Goal: Task Accomplishment & Management: Use online tool/utility

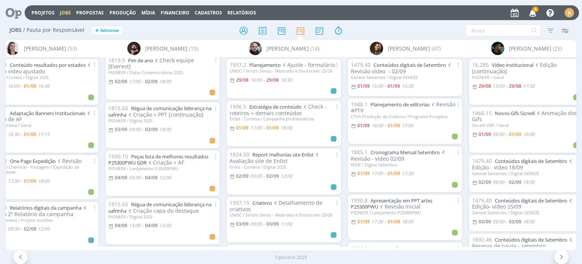
scroll to position [341, 0]
click at [536, 11] on span "4" at bounding box center [536, 9] width 6 height 6
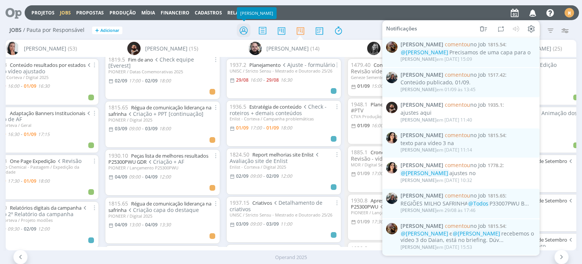
click at [246, 33] on icon at bounding box center [244, 30] width 14 height 15
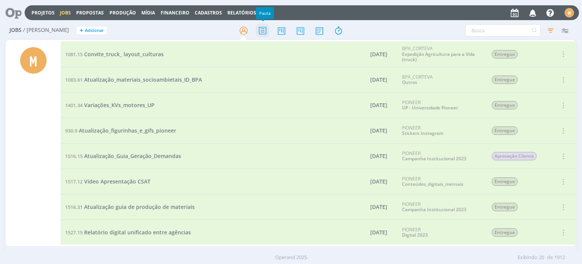
click at [266, 32] on icon at bounding box center [263, 30] width 14 height 15
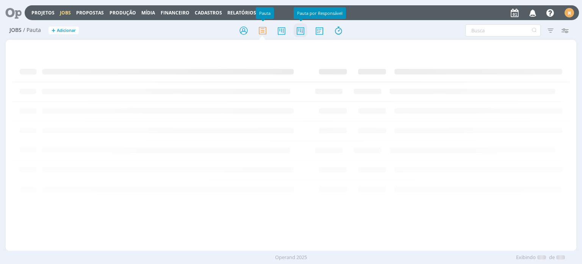
click at [302, 28] on icon at bounding box center [301, 30] width 14 height 15
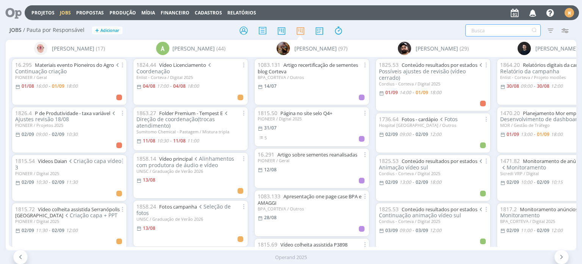
click at [512, 28] on input "text" at bounding box center [503, 30] width 75 height 12
type input "monitoramento"
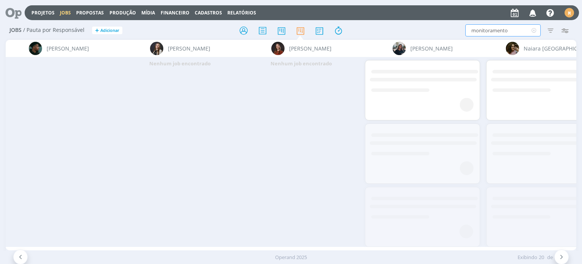
scroll to position [0, 1466]
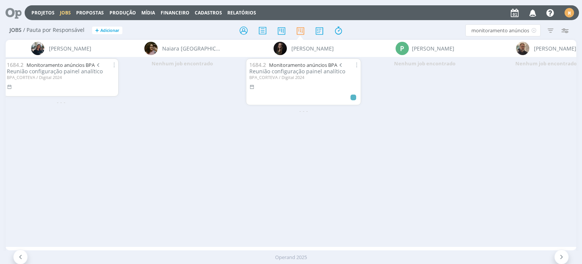
scroll to position [0, 1460]
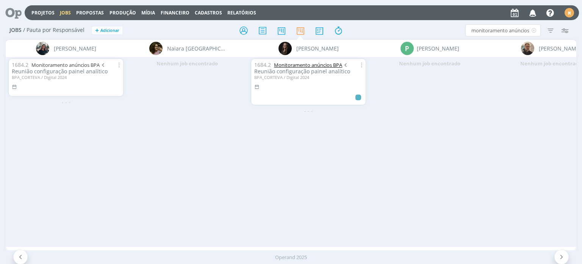
type input "monitoramento anúncios"
click at [309, 64] on link "Monitoramento anúncios BPA" at bounding box center [308, 64] width 68 height 7
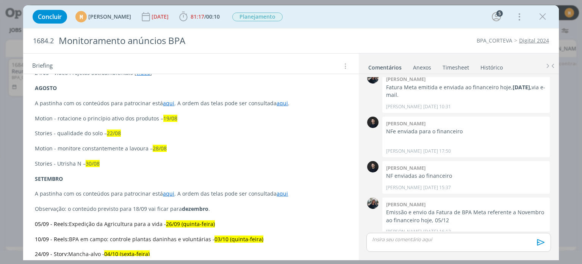
scroll to position [303, 0]
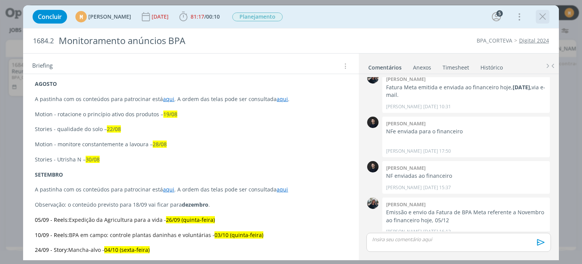
click at [543, 21] on icon "dialog" at bounding box center [542, 16] width 11 height 11
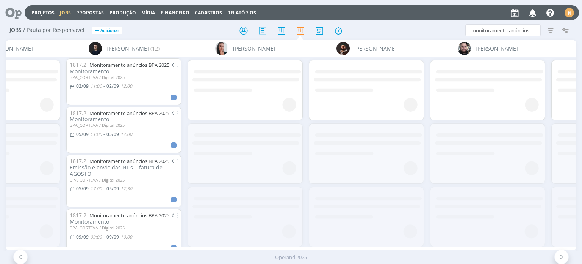
scroll to position [0, 338]
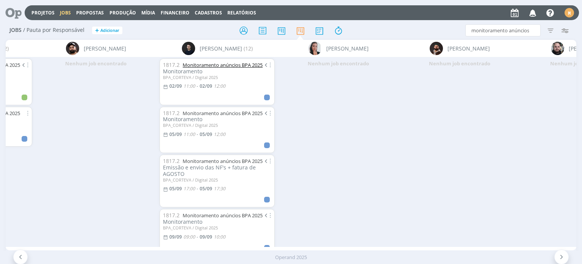
click at [232, 63] on link "Monitoramento anúncios BPA 2025" at bounding box center [223, 64] width 80 height 7
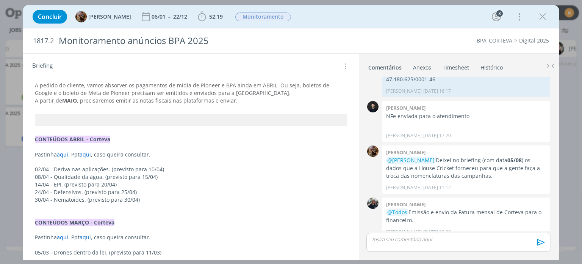
scroll to position [258, 0]
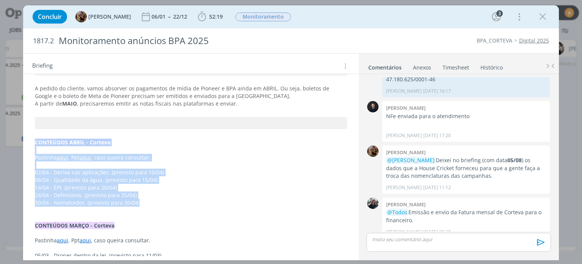
drag, startPoint x: 34, startPoint y: 141, endPoint x: 166, endPoint y: 205, distance: 146.2
click at [166, 205] on div "Pasta do job aqui . DADOS HOUSE CRICKET 05/08 Segue abaixo os dados que a House…" at bounding box center [190, 186] width 323 height 437
copy div "CONTEÚDOS ABRIL - Corteva Pastinha aqui . Ppt aqui , caso queira consultar. 02/…"
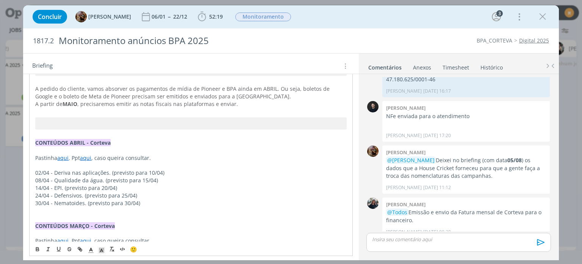
click at [96, 130] on div "Pasta do job aqui . DADOS HOUSE CRICKET 05/08 Segue abaixo os dados que a House…" at bounding box center [190, 186] width 323 height 437
click at [84, 142] on strong "CONTEÚDOS ABRIL - Corteva" at bounding box center [72, 142] width 75 height 7
click at [68, 158] on link "aqui" at bounding box center [62, 157] width 11 height 7
click at [92, 158] on p "Pastinha aqui. Ppt aqui , caso queira consultar." at bounding box center [190, 158] width 311 height 8
click at [75, 176] on p "08/04 - Qualidade da água. (previsto para 15/04)" at bounding box center [190, 180] width 311 height 8
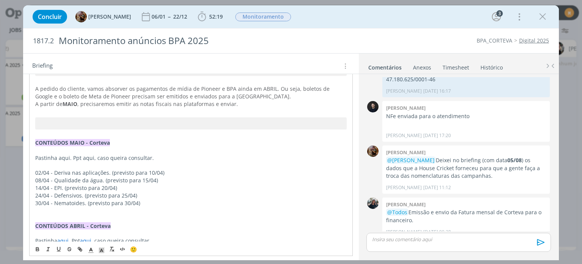
click at [56, 174] on p "02/04 - Deriva nas aplicações. (previsto para 10/04)" at bounding box center [190, 173] width 311 height 8
click at [32, 174] on div "Pasta do job aqui . DADOS HOUSE CRICKET 05/08 Segue abaixo os dados que a House…" at bounding box center [190, 228] width 323 height 520
click at [86, 171] on p "02/04 - Deriva nas aplicações. (previsto para 10/04)" at bounding box center [190, 173] width 311 height 8
drag, startPoint x: 97, startPoint y: 193, endPoint x: 22, endPoint y: 180, distance: 75.7
click at [96, 193] on p "24/04 - Defensivos. (previsto para 25/04)" at bounding box center [191, 195] width 312 height 8
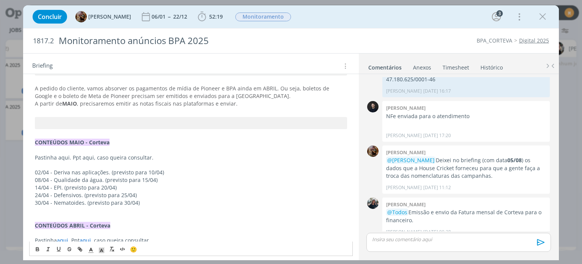
click at [34, 171] on div "Pasta do job aqui . DADOS HOUSE CRICKET 05/08 Segue abaixo os dados que a House…" at bounding box center [190, 228] width 323 height 520
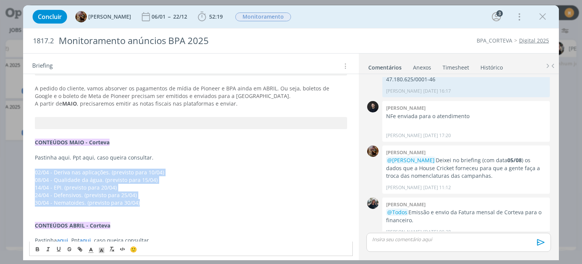
drag, startPoint x: 34, startPoint y: 172, endPoint x: 161, endPoint y: 203, distance: 130.6
click at [161, 203] on div "Pasta do job aqui . DADOS HOUSE CRICKET 05/08 Segue abaixo os dados que a House…" at bounding box center [190, 228] width 323 height 520
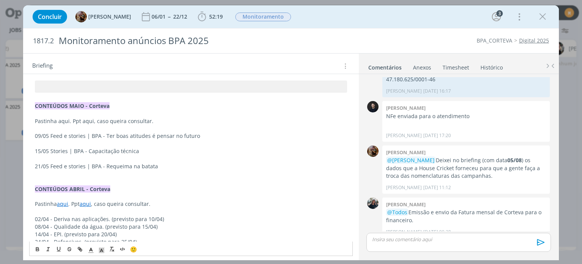
scroll to position [296, 0]
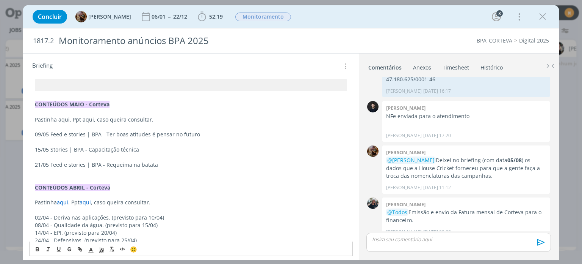
click at [49, 142] on p "dialog" at bounding box center [191, 142] width 312 height 8
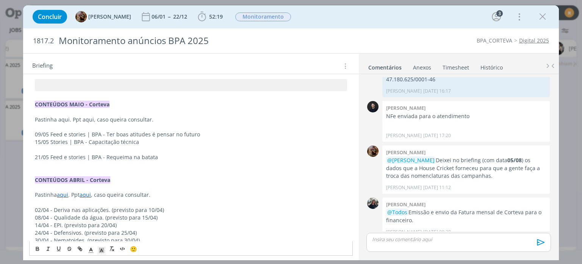
click at [47, 147] on p "dialog" at bounding box center [191, 150] width 312 height 8
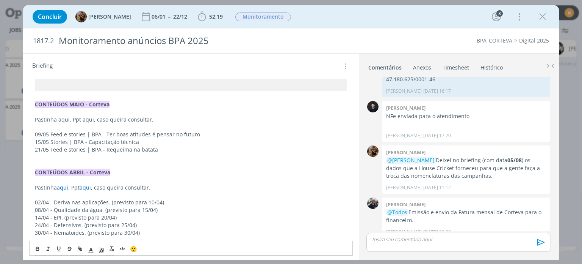
click at [171, 151] on p "21/05 Feed e stories | BPA - Requeima na batata" at bounding box center [191, 150] width 312 height 8
click at [208, 128] on p "dialog" at bounding box center [191, 127] width 312 height 8
click at [206, 134] on p "09/05 Feed e stories | BPA - Ter boas atitudes é pensar no futuro" at bounding box center [191, 134] width 312 height 8
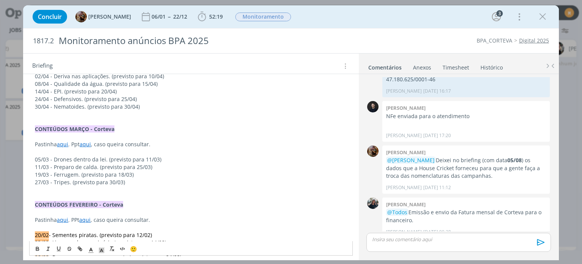
scroll to position [447, 0]
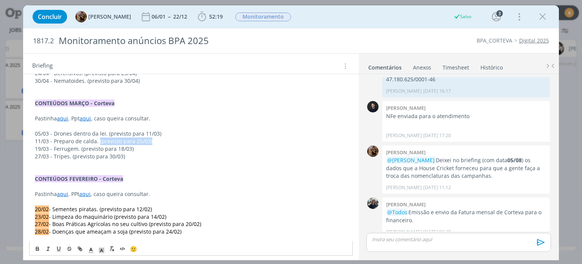
drag, startPoint x: 152, startPoint y: 140, endPoint x: 99, endPoint y: 143, distance: 53.2
click at [99, 143] on p "11/03 - Preparo de calda. (previsto para 25/03)" at bounding box center [191, 141] width 312 height 8
copy p "(previsto para 25/03)"
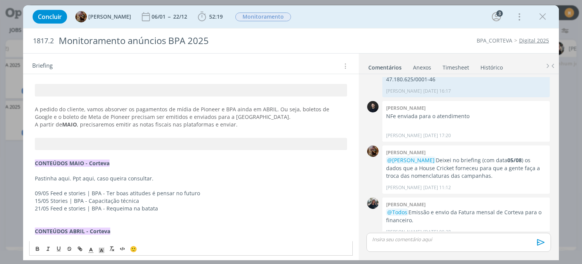
scroll to position [296, 0]
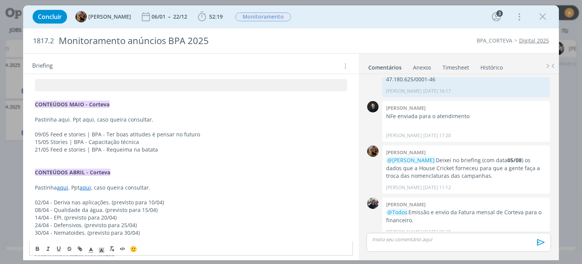
click at [209, 136] on p "09/05 Feed e stories | BPA - Ter boas atitudes é pensar no futuro" at bounding box center [191, 134] width 312 height 8
click at [239, 133] on span "(previsto para 25/03)" at bounding box center [226, 133] width 52 height 7
click at [170, 139] on p "15/05 Stories | BPA - Capacitação técnica" at bounding box center [191, 142] width 312 height 8
click at [179, 141] on span "(previsto para 25/03)" at bounding box center [165, 141] width 52 height 7
click at [167, 150] on p "21/05 Feed e stories | BPA - Requeima na batata" at bounding box center [191, 150] width 312 height 8
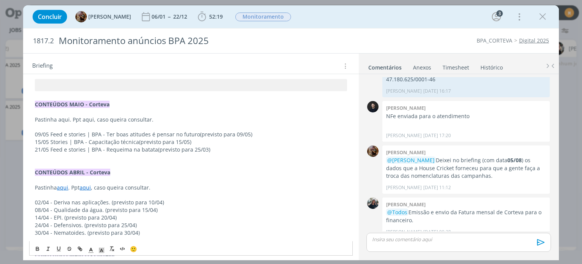
click at [198, 148] on span "(previsto para 25/03)" at bounding box center [184, 149] width 52 height 7
click at [87, 119] on p "Pastinha aqui. Ppt aqui, caso queira consultar." at bounding box center [191, 120] width 312 height 8
click at [80, 250] on icon "dialog" at bounding box center [80, 249] width 6 height 6
paste input "https://sobeae.sharepoint.com/:p:/s/SOBEAE/EXil301ulwpJmA2HAaTAwOkB6734akMjIJM2…"
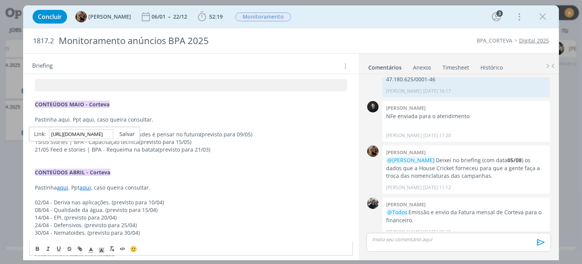
scroll to position [0, 0]
click at [129, 132] on link "dialog" at bounding box center [124, 133] width 22 height 7
click at [61, 120] on p "Pastinha aqui. Ppt aqui , caso queira consultar." at bounding box center [191, 120] width 312 height 8
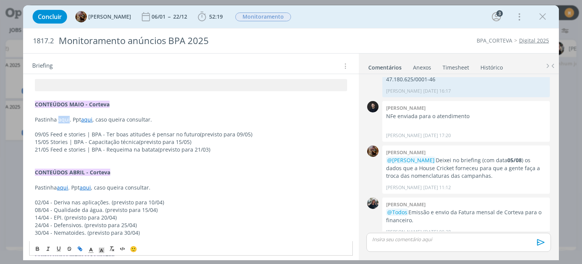
click at [77, 250] on icon "dialog" at bounding box center [80, 249] width 6 height 6
paste input "https://sobeae.sharepoint.com/:f:/s/SOBEAE/EuV3aVhtqE1BqnpVwptFgpYB9WuLrokMwF-8…"
type input "https://sobeae.sharepoint.com/:f:/s/SOBEAE/EuV3aVhtqE1BqnpVwptFgpYB9WuLrokMwF-8…"
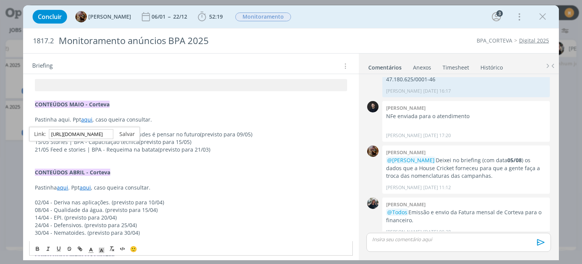
click at [126, 130] on link "dialog" at bounding box center [124, 133] width 22 height 7
click at [154, 147] on p "21/05 Feed e stories | BPA - Requeima na batata (previsto para 21/03)" at bounding box center [191, 150] width 312 height 8
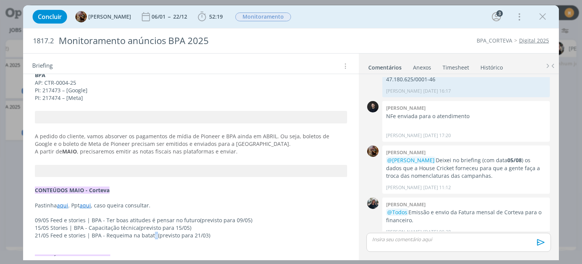
scroll to position [258, 0]
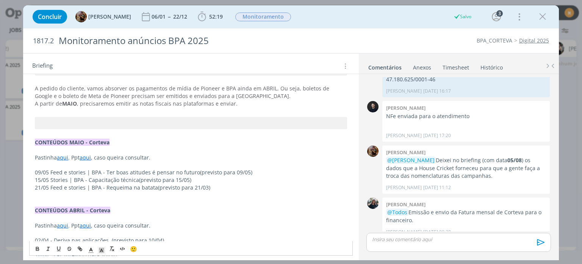
click at [62, 154] on link "aqui" at bounding box center [62, 157] width 11 height 7
click at [62, 171] on link "https://sobeae.sharepoint.com/:f:/s/SOBEAE/EuV3aVhtqE1BqnpVwptFgpYB9WuLrokMwF-8…" at bounding box center [84, 172] width 57 height 10
click at [203, 184] on span "(previsto para 21/03)" at bounding box center [184, 187] width 52 height 7
click at [40, 173] on p "09/05 Feed e stories | BPA - Ter boas atitudes é pensar no futuro (previsto par…" at bounding box center [191, 172] width 312 height 8
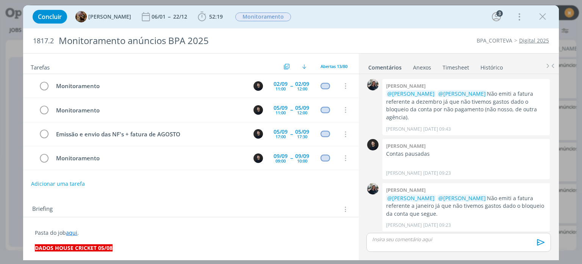
scroll to position [607, 0]
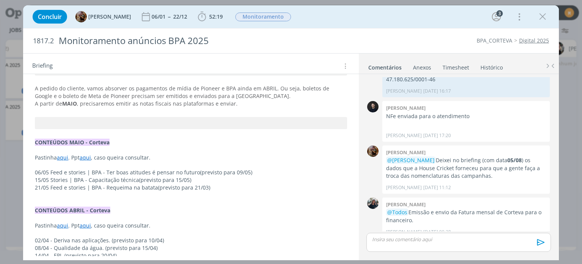
click at [206, 188] on span "(previsto para 21/03)" at bounding box center [184, 187] width 52 height 7
click at [229, 192] on p "dialog" at bounding box center [191, 195] width 312 height 8
click at [142, 192] on p "dialog" at bounding box center [191, 195] width 312 height 8
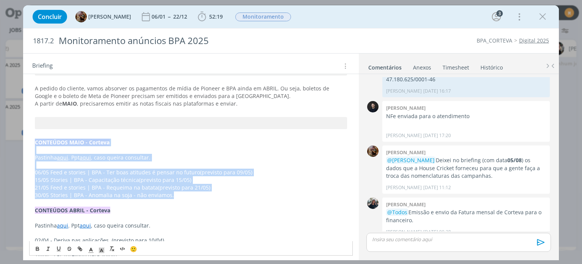
drag, startPoint x: 36, startPoint y: 139, endPoint x: 226, endPoint y: 195, distance: 198.6
click at [226, 195] on div "Pasta do job aqui . DADOS HOUSE CRICKET 05/08 Segue abaixo os dados que a House…" at bounding box center [190, 220] width 323 height 505
copy div "CONTEÚDOS MAIO - Corteva Pastinha aqui . Ppt aqui , caso queira consultar. 06/0…"
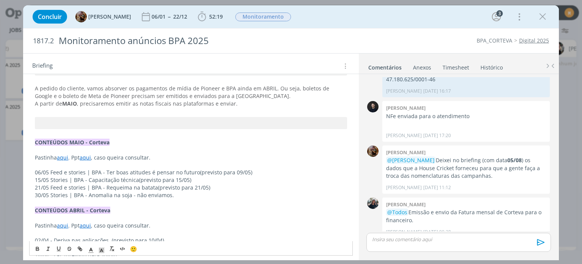
click at [155, 133] on p "dialog" at bounding box center [191, 135] width 312 height 8
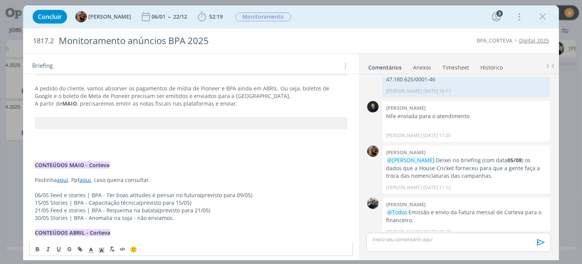
click at [129, 131] on p "dialog" at bounding box center [191, 135] width 312 height 8
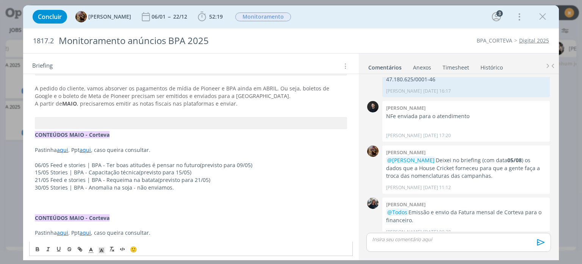
click at [31, 136] on div "Pasta do job aqui . DADOS HOUSE CRICKET 05/08 Segue abaixo os dados que a House…" at bounding box center [190, 258] width 323 height 580
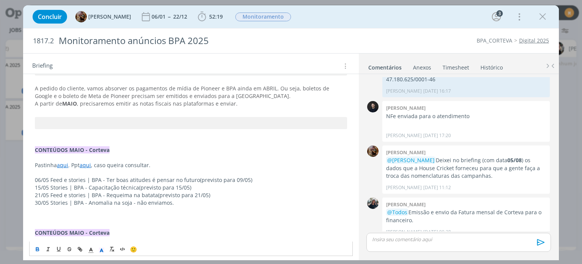
click at [62, 218] on p "dialog" at bounding box center [191, 218] width 312 height 8
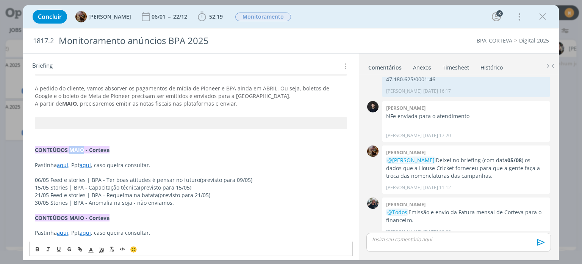
drag, startPoint x: 83, startPoint y: 147, endPoint x: 71, endPoint y: 145, distance: 12.2
click at [71, 146] on strong "CONTEÚDOS MAIO - Corteva" at bounding box center [72, 149] width 75 height 7
drag, startPoint x: 58, startPoint y: 165, endPoint x: 69, endPoint y: 168, distance: 11.3
click at [69, 168] on p "Pastinha aqui . Ppt aqui , caso queira consultar." at bounding box center [191, 165] width 312 height 8
click at [93, 161] on p "Pastinha aqui. Ppt aqui , caso queira consultar." at bounding box center [191, 165] width 312 height 8
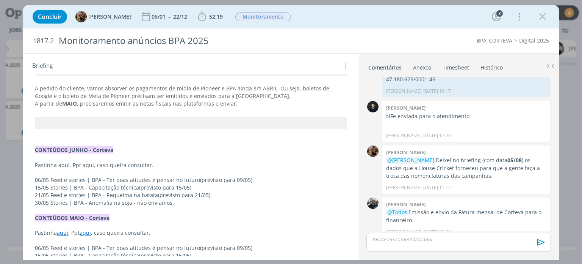
click at [98, 177] on p "06/05 Feed e stories | BPA - Ter boas atitudes é pensar no futuro (previsto par…" at bounding box center [191, 180] width 312 height 8
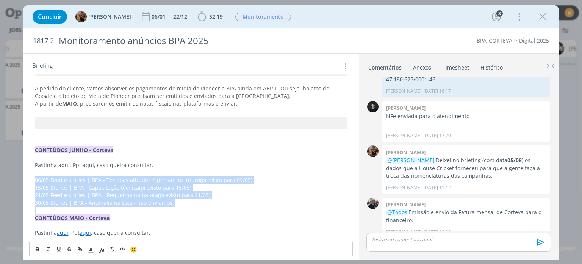
drag, startPoint x: 34, startPoint y: 179, endPoint x: 132, endPoint y: 202, distance: 101.3
click at [192, 211] on div "Pasta do job aqui . DADOS HOUSE CRICKET 05/08 Segue abaixo os dados que a House…" at bounding box center [190, 258] width 323 height 580
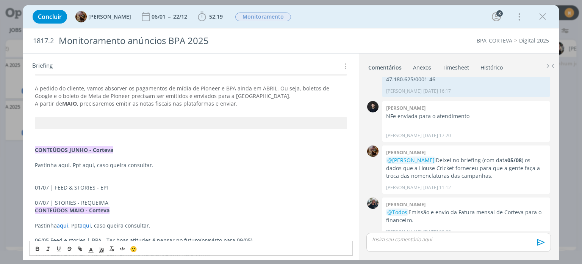
click at [53, 176] on p "dialog" at bounding box center [191, 180] width 312 height 8
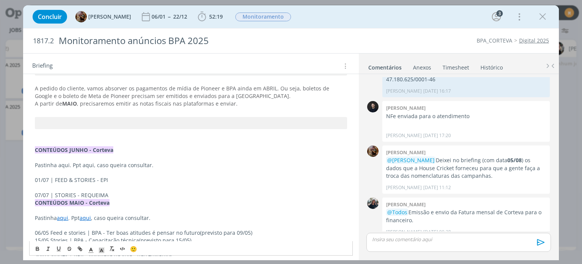
click at [55, 184] on p "dialog" at bounding box center [191, 188] width 312 height 8
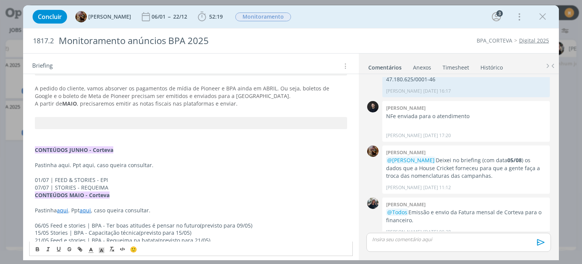
click at [123, 187] on p "07/07 | STORIES - REQUEIMA" at bounding box center [191, 188] width 312 height 8
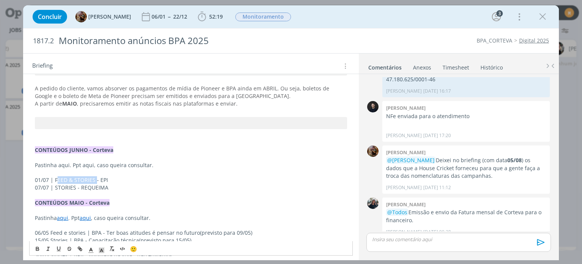
drag, startPoint x: 58, startPoint y: 180, endPoint x: 95, endPoint y: 178, distance: 37.2
click at [95, 178] on p "01/07 | FEED & STORIES - EPI" at bounding box center [191, 180] width 312 height 8
click at [96, 179] on p "01/07 | FEED & STORIES - EPI" at bounding box center [191, 180] width 312 height 8
drag, startPoint x: 94, startPoint y: 179, endPoint x: 58, endPoint y: 176, distance: 36.1
click at [58, 176] on p "01/07 | FEED & STORIES - EPI" at bounding box center [191, 180] width 312 height 8
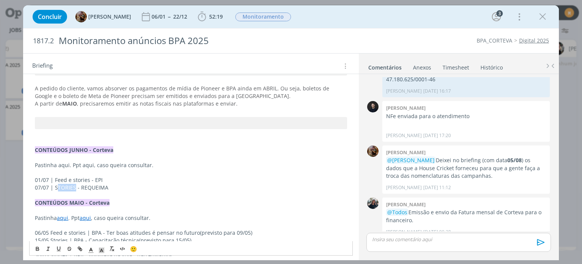
drag, startPoint x: 74, startPoint y: 185, endPoint x: 59, endPoint y: 187, distance: 15.3
click at [59, 187] on p "07/07 | STORIES - REQUEIMA" at bounding box center [191, 188] width 312 height 8
click at [120, 179] on p "01/07 | Feed e stories - EPI" at bounding box center [191, 180] width 312 height 8
click at [86, 162] on p "Pastinha aqui. Ppt aqui, caso queira consultar." at bounding box center [191, 165] width 312 height 8
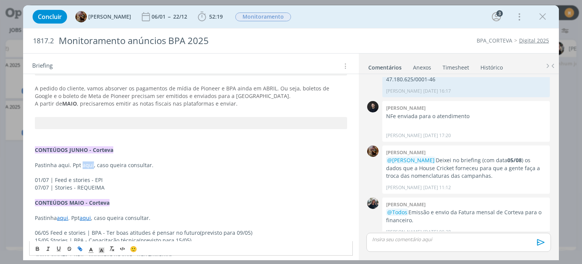
click at [81, 247] on icon "dialog" at bounding box center [80, 249] width 6 height 6
paste input "https://sobeae.sharepoint.com/:p:/s/SOBEAE/ERx6VMBZ41JJrIEKr0Wzv8oBWqxYT6XlfgTD…"
click at [128, 177] on link "dialog" at bounding box center [124, 179] width 22 height 7
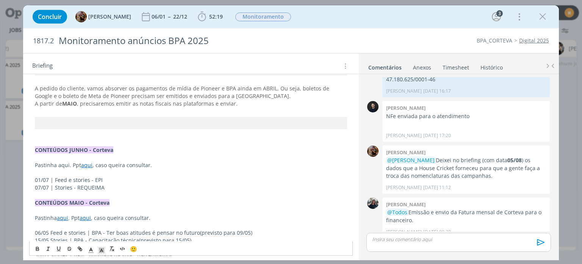
click at [59, 162] on p "Pastinha aqui. Ppt aqui , caso queira consultar." at bounding box center [191, 165] width 312 height 8
click at [78, 246] on icon "dialog" at bounding box center [80, 249] width 6 height 6
paste input "https://sobeae.sharepoint.com/:f:/s/SOBEAE/EnV7cMdPYUREkJ5vICG_dR8BI-AEZfkpmAc2…"
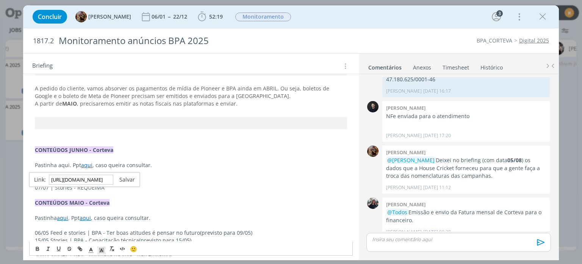
type input "https://sobeae.sharepoint.com/:f:/s/SOBEAE/EnV7cMdPYUREkJ5vICG_dR8BI-AEZfkpmAc2…"
click at [122, 178] on link "dialog" at bounding box center [124, 179] width 22 height 7
click at [64, 166] on link "aqui" at bounding box center [62, 164] width 11 height 7
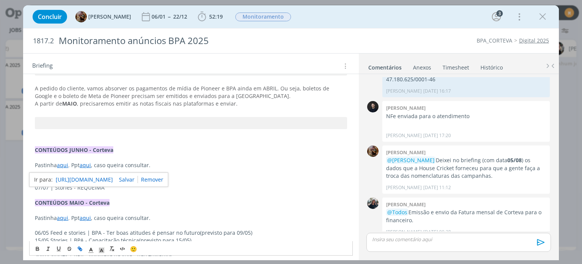
click at [63, 179] on link "https://sobeae.sharepoint.com/:f:/s/SOBEAE/EnV7cMdPYUREkJ5vICG_dR8BI-AEZfkpmAc2…" at bounding box center [84, 179] width 57 height 10
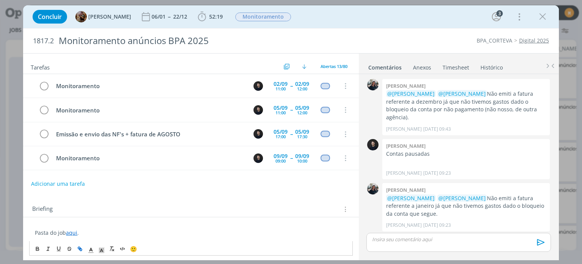
scroll to position [607, 0]
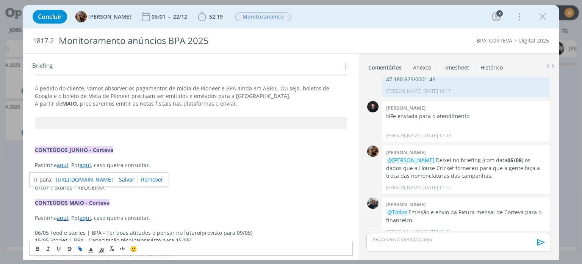
click at [226, 166] on p "Pastinha aqui . Ppt aqui , caso queira consultar." at bounding box center [191, 165] width 312 height 8
click at [112, 179] on p "01/07 | Feed e stories - EPI" at bounding box center [191, 180] width 312 height 8
click at [107, 173] on p "dialog" at bounding box center [191, 172] width 312 height 8
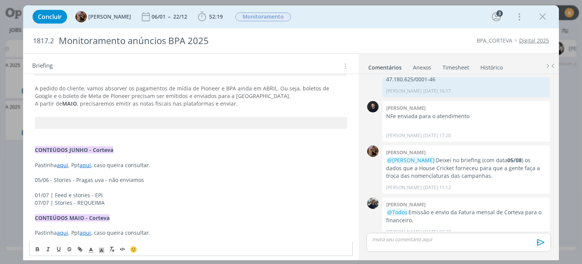
click at [70, 186] on p "dialog" at bounding box center [191, 188] width 312 height 8
click at [126, 192] on p "01/07 | Feed e stories - EPI" at bounding box center [191, 195] width 312 height 8
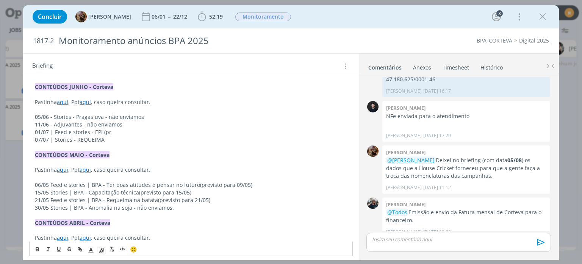
scroll to position [296, 0]
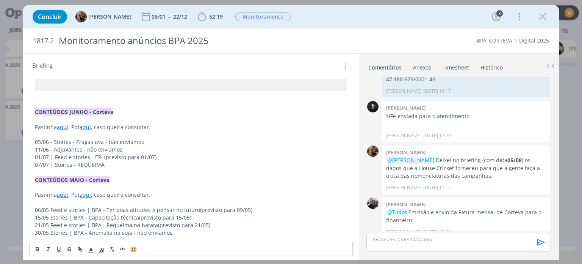
click at [41, 159] on p "01/07 | Feed e stories - EPI (previsto para 01/07)" at bounding box center [191, 157] width 312 height 8
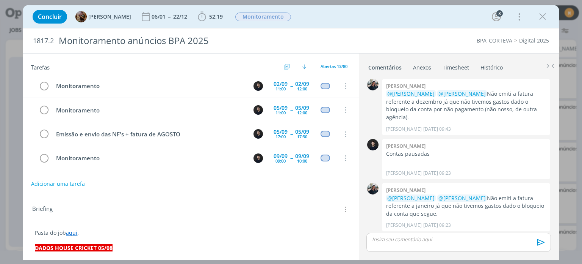
scroll to position [607, 0]
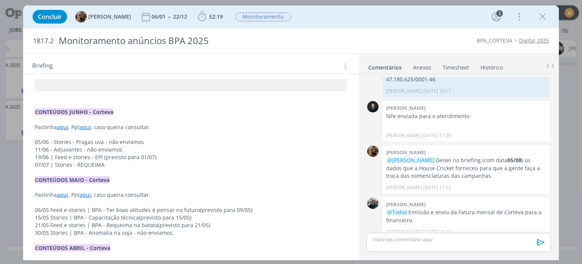
click at [109, 163] on p "07/07 | Stories - REQUEIMA" at bounding box center [191, 165] width 312 height 8
drag, startPoint x: 48, startPoint y: 161, endPoint x: 34, endPoint y: 165, distance: 14.6
click at [34, 165] on div "Pasta do job aqui . DADOS HOUSE CRICKET 05/08 Segue abaixo os dados que a House…" at bounding box center [190, 220] width 323 height 580
click at [127, 98] on p "dialog" at bounding box center [191, 97] width 312 height 8
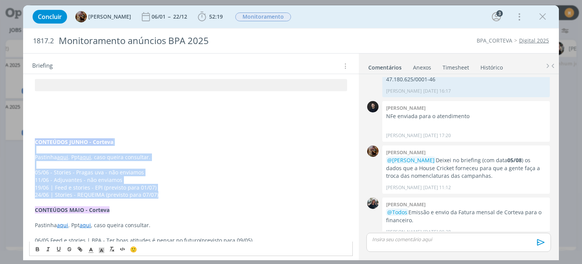
drag, startPoint x: 160, startPoint y: 196, endPoint x: 35, endPoint y: 143, distance: 135.8
click at [35, 143] on div "Pasta do job aqui . DADOS HOUSE CRICKET 05/08 Segue abaixo os dados que a House…" at bounding box center [190, 235] width 323 height 610
copy div "CONTEÚDOS JUNHO - Corteva Pastinha aqui . Ppt aqui , caso queira consultar. 05/…"
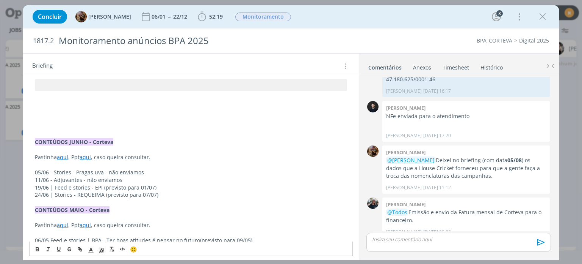
click at [56, 98] on p "dialog" at bounding box center [191, 97] width 312 height 8
click at [56, 101] on p "dialog" at bounding box center [191, 104] width 312 height 8
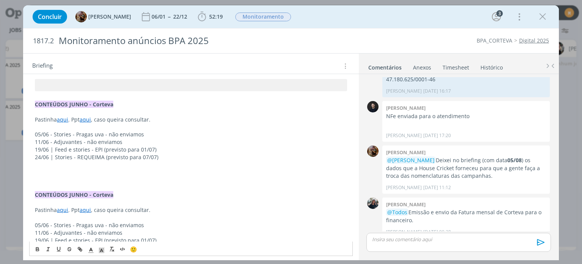
click at [86, 102] on strong "CONTEÚDOS JUNHO - Corteva" at bounding box center [74, 103] width 78 height 7
click at [63, 119] on link "aqui" at bounding box center [62, 119] width 11 height 7
click at [87, 118] on link "aqui" at bounding box center [86, 119] width 11 height 7
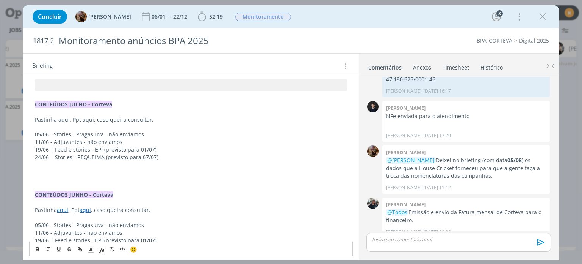
click at [117, 153] on p "24/06 | Stories - REQUEIMA (previsto para 07/07)" at bounding box center [191, 157] width 312 height 8
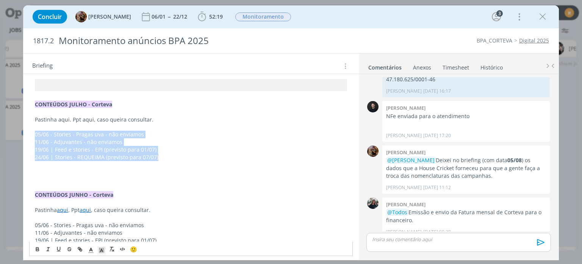
drag, startPoint x: 157, startPoint y: 154, endPoint x: 21, endPoint y: 136, distance: 136.6
click at [21, 136] on div "Concluir [PERSON_NAME] 06/01 -- 22/12 52:19 Iniciar Apontar Data * [DATE] Horas…" at bounding box center [291, 132] width 582 height 264
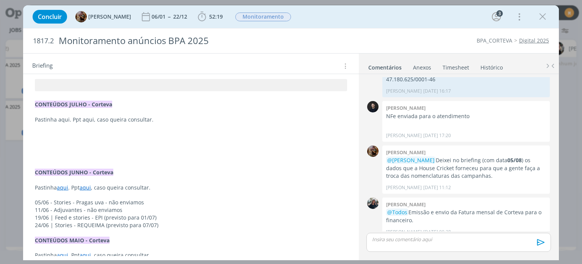
click at [64, 138] on p "dialog" at bounding box center [191, 142] width 312 height 8
click at [52, 129] on p "dialog" at bounding box center [191, 127] width 312 height 8
click at [46, 134] on p "dialog" at bounding box center [191, 134] width 312 height 8
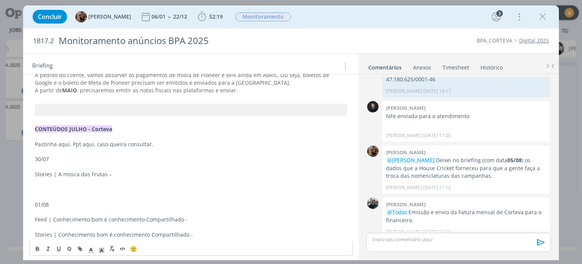
scroll to position [270, 0]
click at [35, 174] on p "Stories | A mosca das Frutas –" at bounding box center [191, 175] width 312 height 8
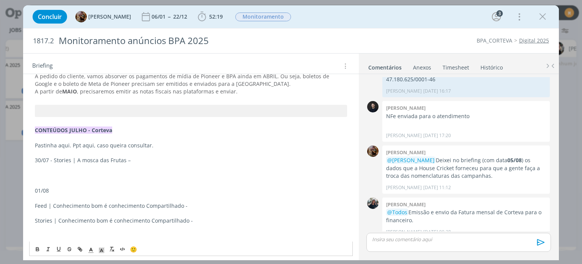
click at [36, 203] on p "Feed | Conhecimento bom é conhecimento Compartilhado -" at bounding box center [191, 206] width 312 height 8
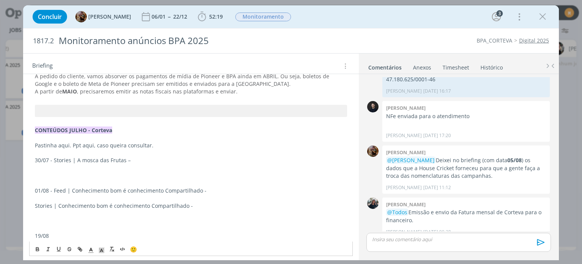
click at [58, 177] on p "dialog" at bounding box center [191, 175] width 312 height 8
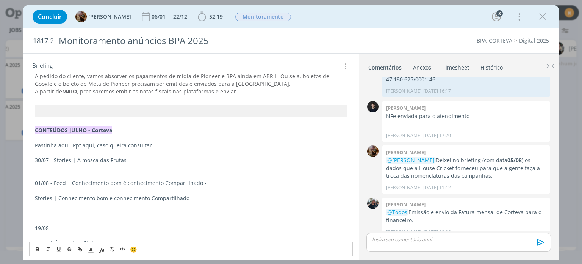
click at [46, 175] on p "dialog" at bounding box center [191, 175] width 312 height 8
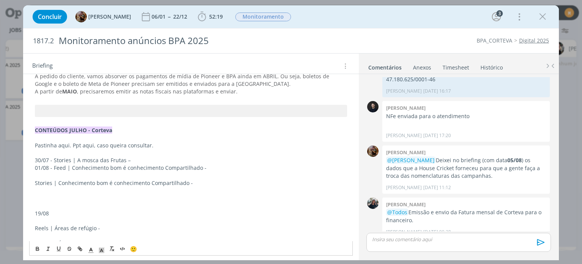
click at [49, 177] on p "dialog" at bounding box center [191, 175] width 312 height 8
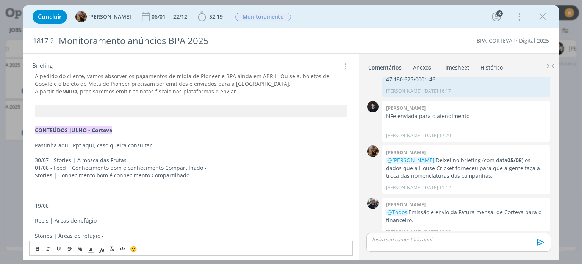
click at [35, 204] on p "19/08" at bounding box center [191, 206] width 312 height 8
drag, startPoint x: 33, startPoint y: 174, endPoint x: 211, endPoint y: 176, distance: 177.5
click at [211, 168] on p "01/08 - Feed | Conhecimento bom é conhecimento Compartilhado -" at bounding box center [191, 168] width 312 height 8
click at [67, 168] on p "01/08 - Feed | Conhecimento bom é conhecimento Compartilhado" at bounding box center [191, 168] width 312 height 8
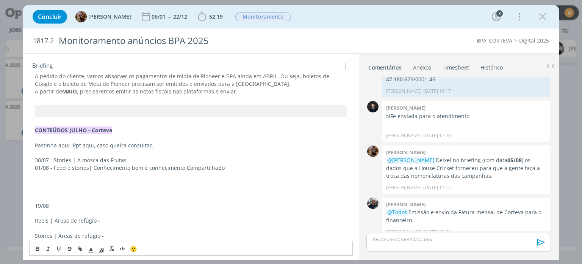
click at [66, 174] on p "19/08 - Reels | Áreas de refúgio -" at bounding box center [191, 175] width 312 height 8
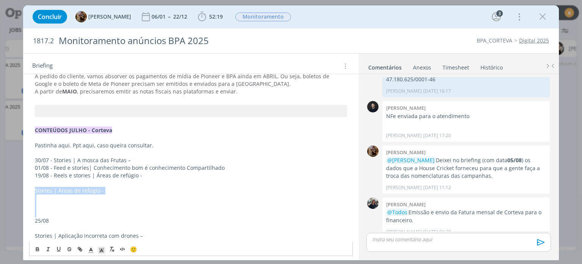
drag, startPoint x: 35, startPoint y: 190, endPoint x: 133, endPoint y: 215, distance: 102.2
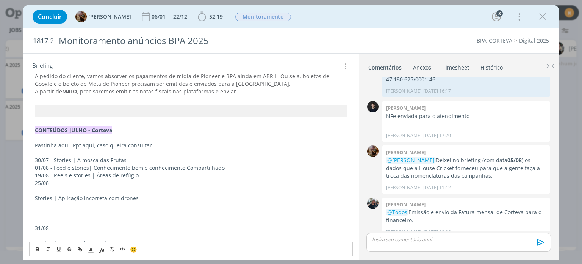
click at [35, 195] on p "Stories | Aplicação incorreta com drones –" at bounding box center [191, 198] width 312 height 8
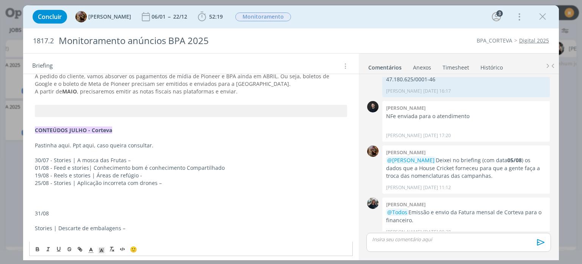
click at [180, 156] on p "30/07 - Stories | A mosca das Frutas –" at bounding box center [191, 160] width 312 height 8
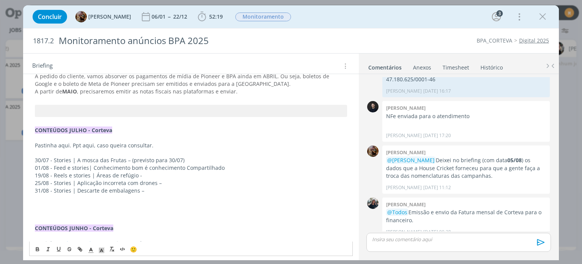
click at [238, 166] on p "01/08 - Feed e stories| Conhecimento bom é conhecimento Compartilhado" at bounding box center [191, 168] width 312 height 8
click at [193, 171] on p "19/08 - Reels e stories | Áreas de refúgio -" at bounding box center [191, 175] width 312 height 8
click at [196, 183] on p "25/08 - Stories | Aplicação incorreta com drones –" at bounding box center [191, 183] width 312 height 8
click at [176, 188] on p "31/08 - Stories | Descarte de embalagens –" at bounding box center [191, 191] width 312 height 8
click at [88, 145] on p "Pastinha aqui. Ppt aqui, caso queira consultar." at bounding box center [191, 145] width 312 height 8
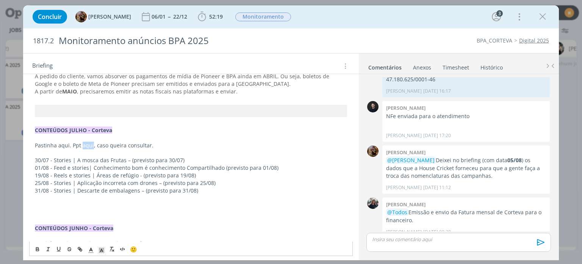
click at [88, 145] on p "Pastinha aqui. Ppt aqui, caso queira consultar." at bounding box center [191, 145] width 312 height 8
click at [78, 246] on icon "dialog" at bounding box center [80, 249] width 6 height 6
paste input "https://sobeae.sharepoint.com/:p:/s/SOBEAE/ES9j-IjnBbFEsGzwEFld-HwBsfEjKlGxp2Lh…"
click at [129, 160] on link "dialog" at bounding box center [124, 159] width 22 height 7
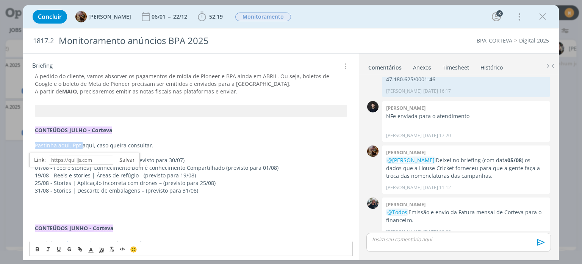
scroll to position [270, 0]
click at [64, 140] on p "dialog" at bounding box center [191, 138] width 312 height 8
click at [61, 144] on p "Pastinha aqui. Ppt aqui , caso queira consultar." at bounding box center [191, 145] width 312 height 8
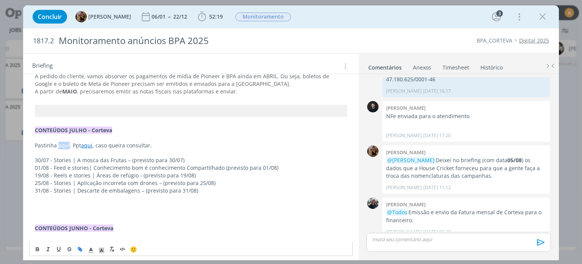
click at [79, 247] on icon "dialog" at bounding box center [80, 249] width 6 height 6
paste input "https://sobeae.sharepoint.com/:f:/s/SOBEAE/EsX8bFfY4FFEofdJDP2P1HIBcgBgqzIs5iuW…"
type input "https://sobeae.sharepoint.com/:f:/s/SOBEAE/EsX8bFfY4FFEofdJDP2P1HIBcgBgqzIs5iuW…"
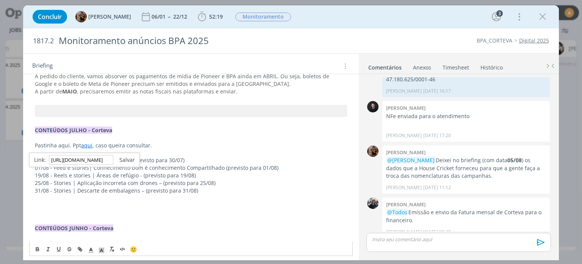
click at [125, 157] on link "dialog" at bounding box center [124, 159] width 22 height 7
click at [61, 148] on link "aqui" at bounding box center [62, 144] width 11 height 7
click at [66, 156] on link "https://sobeae.sharepoint.com/:f:/s/SOBEAE/EsX8bFfY4FFEofdJDP2P1HIBcgBgqzIs5iuW…" at bounding box center [84, 160] width 57 height 10
click at [133, 188] on p "31/08 - Stories | Descarte de embalagens – (previsto para 31/08)" at bounding box center [191, 191] width 312 height 8
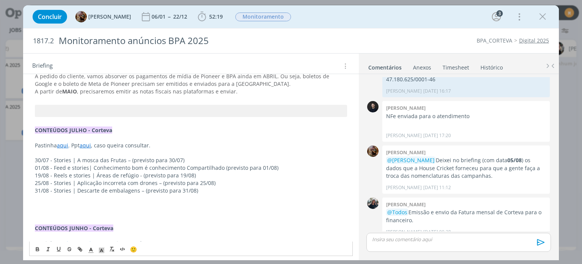
click at [41, 165] on p "01/08 - Feed e stories| Conhecimento bom é conhecimento Compartilhado (previsto…" at bounding box center [191, 168] width 312 height 8
click at [41, 160] on p "30/07 - Stories | A mosca das Frutas – (previsto para 30/07)" at bounding box center [191, 160] width 312 height 8
click at [39, 174] on p "19/08 - Reels e stories | Áreas de refúgio - (previsto para 19/08)" at bounding box center [191, 175] width 312 height 8
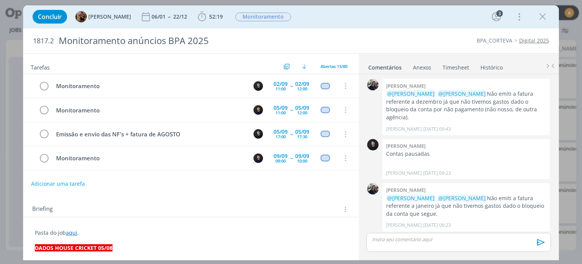
scroll to position [607, 0]
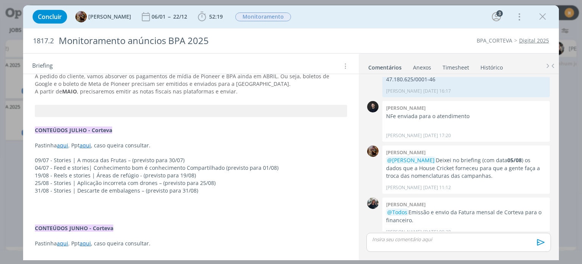
click at [39, 175] on p "19/08 - Reels e stories | Áreas de refúgio - (previsto para 19/08)" at bounding box center [191, 175] width 312 height 8
click at [42, 184] on p "25/08 - Stories | Aplicação incorreta com drones – (previsto para 25/08)" at bounding box center [191, 183] width 312 height 8
click at [49, 182] on p "25/08 - Stories | Aplicação incorreta com drones – (previsto para 25/08)" at bounding box center [191, 183] width 312 height 8
click at [49, 188] on p "31/08 - Stories | Descarte de embalagens – (previsto para 31/08)" at bounding box center [191, 191] width 312 height 8
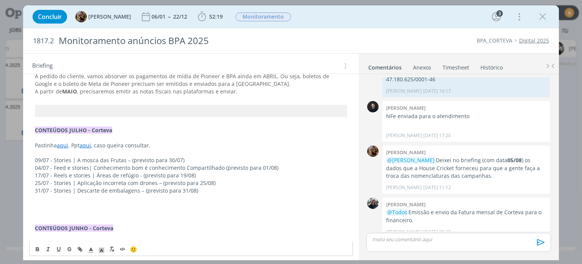
click at [184, 213] on p "dialog" at bounding box center [191, 213] width 312 height 8
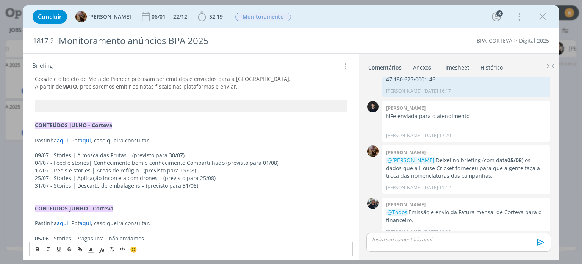
scroll to position [270, 0]
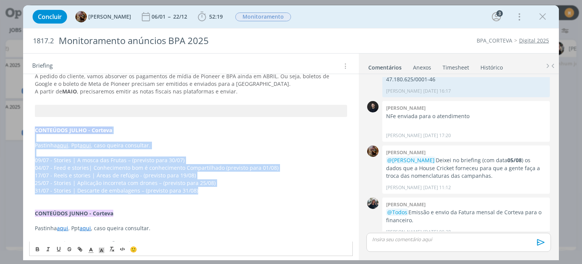
drag, startPoint x: 198, startPoint y: 188, endPoint x: 25, endPoint y: 133, distance: 181.2
copy div "CONTEÚDOS JULHO - Corteva Pastinha aqui . Ppt aqui , caso queira consultar. 09/…"
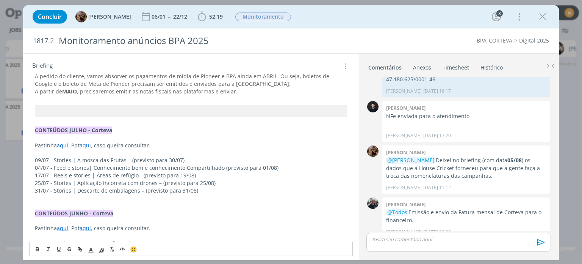
click at [68, 119] on p "dialog" at bounding box center [191, 123] width 312 height 8
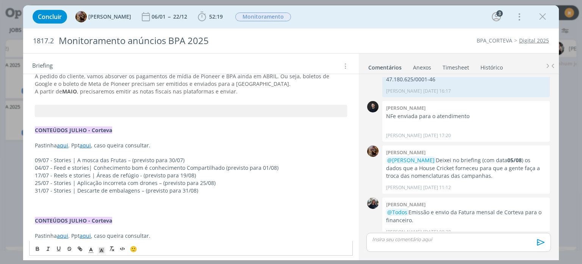
click at [86, 129] on strong "CONTEÚDOS JULHO - Corteva" at bounding box center [73, 129] width 77 height 7
click at [68, 145] on link "aqui" at bounding box center [62, 144] width 11 height 7
click at [92, 144] on p "Pastinha aqui. Ppt aqui , caso queira consultar." at bounding box center [191, 145] width 312 height 8
click at [86, 174] on p "17/07 - Reels e stories | Áreas de refúgio - (previsto para 19/08)" at bounding box center [191, 175] width 312 height 8
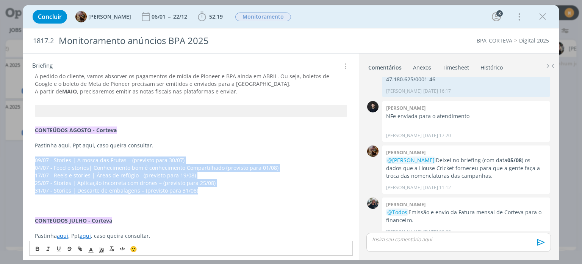
drag, startPoint x: 201, startPoint y: 189, endPoint x: 21, endPoint y: 161, distance: 182.4
click at [21, 161] on div "Concluir [PERSON_NAME] 06/01 -- 22/12 52:19 Iniciar Apontar Data * [DATE] Horas…" at bounding box center [291, 132] width 582 height 264
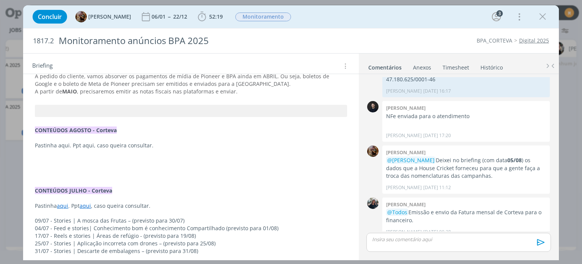
click at [85, 144] on p "Pastinha aqui. Ppt aqui, caso queira consultar." at bounding box center [191, 145] width 312 height 8
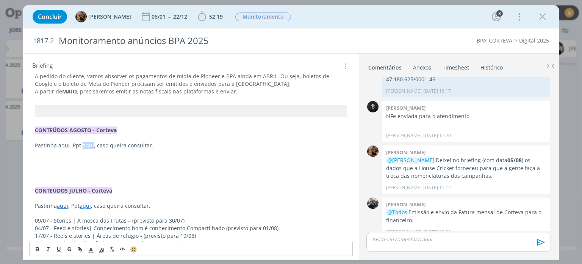
click at [85, 144] on p "Pastinha aqui. Ppt aqui, caso queira consultar." at bounding box center [191, 145] width 312 height 8
click at [80, 247] on icon "dialog" at bounding box center [80, 249] width 6 height 6
paste input "[URL][DOMAIN_NAME]"
click at [123, 159] on link "dialog" at bounding box center [124, 159] width 22 height 7
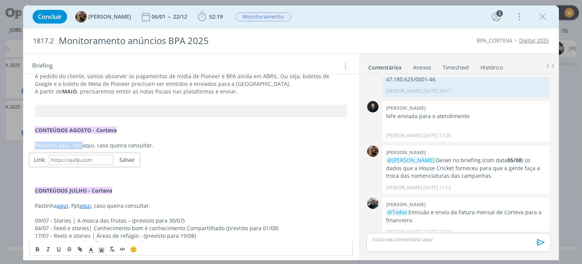
scroll to position [270, 0]
click at [64, 142] on p "Pastinha aqui. Ppt aqui , caso queira consultar." at bounding box center [191, 145] width 312 height 8
click at [80, 246] on icon "dialog" at bounding box center [80, 249] width 6 height 6
paste input "[URL][DOMAIN_NAME]"
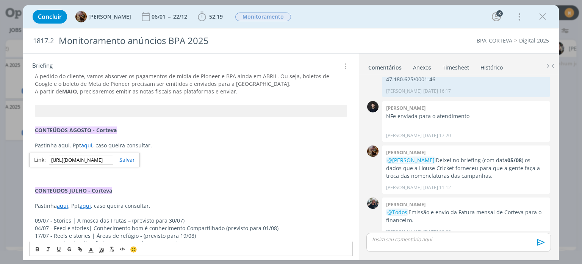
scroll to position [0, 196]
type input "[URL][DOMAIN_NAME]"
click at [122, 158] on link "dialog" at bounding box center [124, 159] width 22 height 7
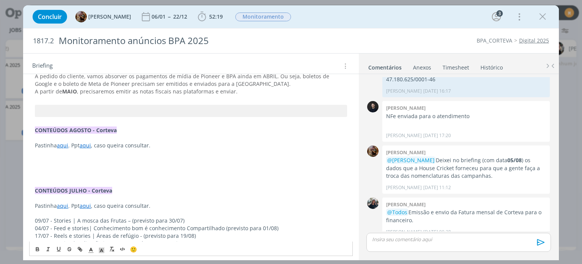
click at [115, 167] on p "dialog" at bounding box center [191, 168] width 312 height 8
click at [123, 163] on p "dialog" at bounding box center [191, 160] width 312 height 8
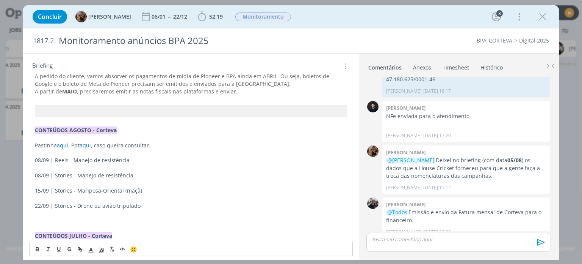
click at [41, 170] on p "dialog" at bounding box center [191, 168] width 312 height 8
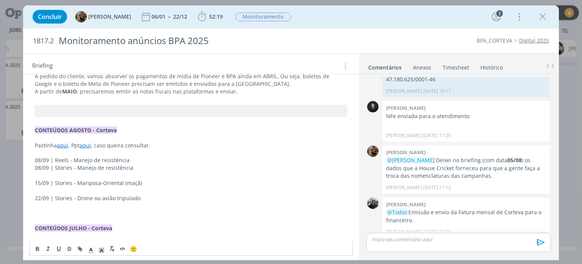
click at [42, 171] on p "dialog" at bounding box center [191, 175] width 312 height 8
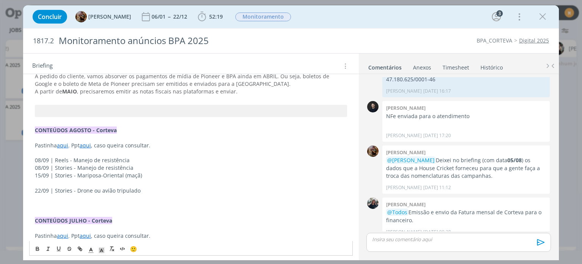
click at [52, 185] on p "dialog" at bounding box center [191, 183] width 312 height 8
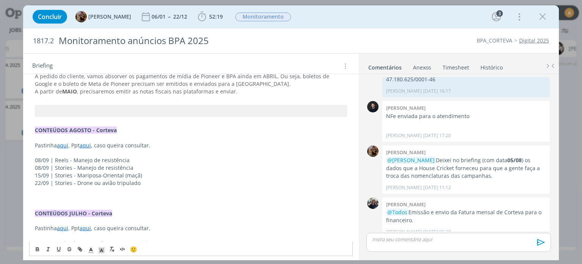
click at [68, 160] on p "08/09 | Reels - Manejo de resistência" at bounding box center [191, 160] width 312 height 8
drag, startPoint x: 33, startPoint y: 167, endPoint x: 144, endPoint y: 167, distance: 111.9
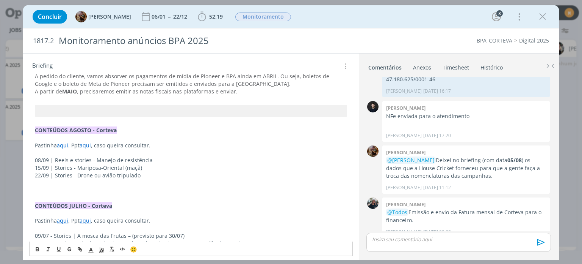
click at [149, 177] on p "22/09 | Stories - Drone ou avião tripulado" at bounding box center [191, 175] width 312 height 8
click at [174, 149] on p "dialog" at bounding box center [191, 153] width 312 height 8
click at [170, 160] on p "08/09 | Reels e stories - Manejo de resistência" at bounding box center [191, 160] width 312 height 8
click at [162, 166] on p "15/09 | Stories - Mariposa-Oriental (maçã)" at bounding box center [191, 168] width 312 height 8
click at [155, 173] on p "22/09 | Stories - Drone ou avião tripulado" at bounding box center [191, 175] width 312 height 8
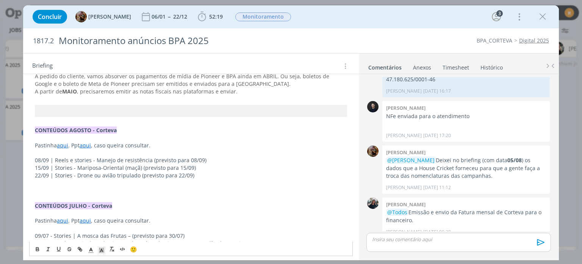
click at [151, 162] on p "08/09 | Reels e stories - Manejo de resistência (previsto para 08/09)" at bounding box center [191, 160] width 312 height 8
click at [149, 160] on p "08/09 | Reels e stories - Manejo de resistência (previsto para 08/09)" at bounding box center [191, 160] width 312 height 8
click at [141, 166] on p "15/09 | Stories - Mariposa-Oriental (maçã) (previsto para 15/09)" at bounding box center [191, 168] width 312 height 8
click at [138, 174] on p "22/09 | Stories - Drone ou avião tripulado (previsto para 22/09)" at bounding box center [191, 175] width 312 height 8
click at [116, 192] on p "dialog" at bounding box center [191, 191] width 312 height 8
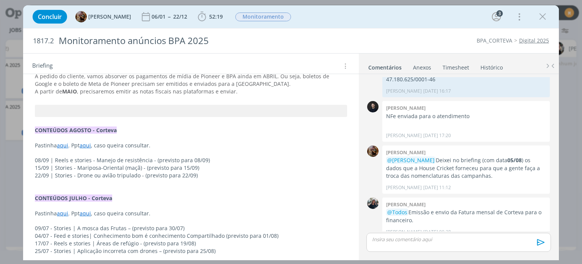
click at [64, 143] on link "aqui" at bounding box center [62, 144] width 11 height 7
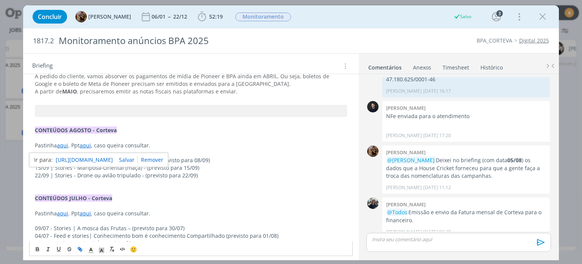
click at [71, 157] on link "[URL][DOMAIN_NAME]" at bounding box center [84, 160] width 57 height 10
click at [250, 135] on p "dialog" at bounding box center [191, 138] width 312 height 8
drag, startPoint x: 46, startPoint y: 166, endPoint x: 30, endPoint y: 166, distance: 15.9
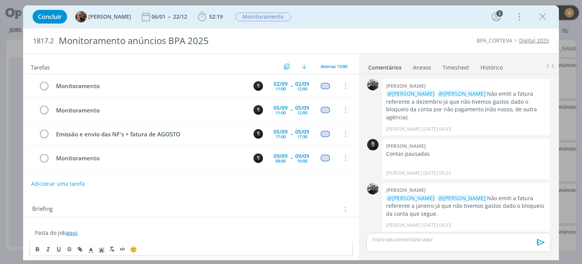
scroll to position [607, 0]
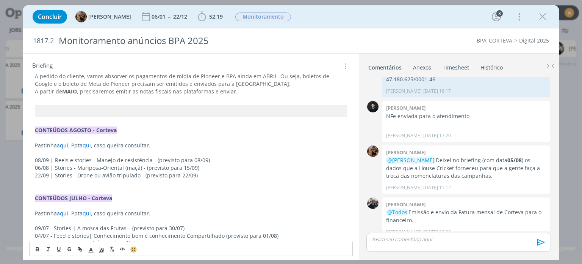
click at [220, 176] on p "22/09 | Stories - Drone ou avião tripulado - (previsto para 22/09)" at bounding box center [191, 175] width 312 height 8
click at [196, 152] on p "dialog" at bounding box center [191, 153] width 312 height 8
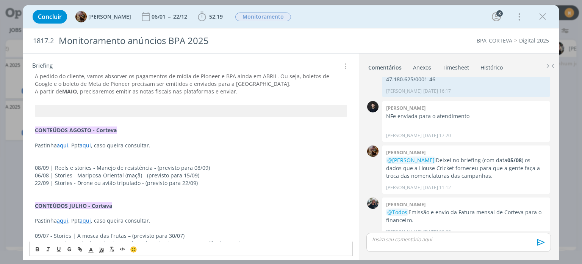
click at [199, 188] on p "dialog" at bounding box center [191, 191] width 312 height 8
click at [41, 168] on p "08/09 | Reels e stories - Manejo de resistência - (previsto para 08/09)" at bounding box center [191, 168] width 312 height 8
click at [49, 184] on p "22/09 | Stories - Drone ou avião tripulado - (previsto para 22/09)" at bounding box center [191, 183] width 312 height 8
click at [40, 188] on p "18/08 | Feed e stories campo limpo - (previsto para 18/08)" at bounding box center [191, 191] width 312 height 8
click at [41, 182] on p "22/09 | Stories - Drone ou avião tripulado - (previsto para 22/09)" at bounding box center [191, 183] width 312 height 8
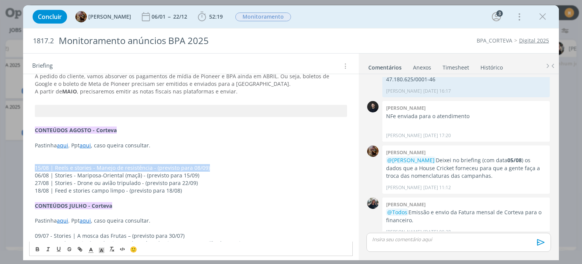
drag, startPoint x: 36, startPoint y: 169, endPoint x: 211, endPoint y: 168, distance: 175.2
click at [211, 168] on p "15/08 | Reels e stories - Manejo de resistência - (previsto para 08/09)" at bounding box center [191, 168] width 312 height 8
click at [194, 174] on p "06/08 | Stories - Mariposa-Oriental (maçã) - (previsto para 15/09)" at bounding box center [191, 175] width 312 height 8
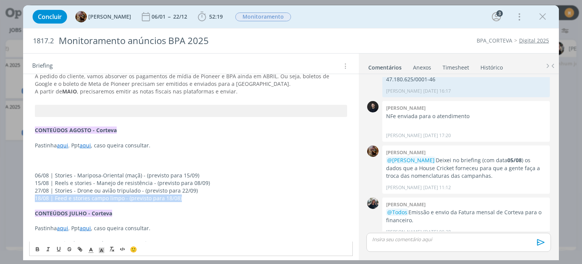
drag, startPoint x: 178, startPoint y: 198, endPoint x: 20, endPoint y: 197, distance: 158.1
click at [20, 197] on div "Concluir [PERSON_NAME] 06/01 -- 22/12 52:19 Iniciar Apontar Data * [DATE] Horas…" at bounding box center [291, 132] width 582 height 264
click at [210, 185] on p "15/08 | Reels e stories - Manejo de resistência - (previsto para 08/09)" at bounding box center [191, 183] width 312 height 8
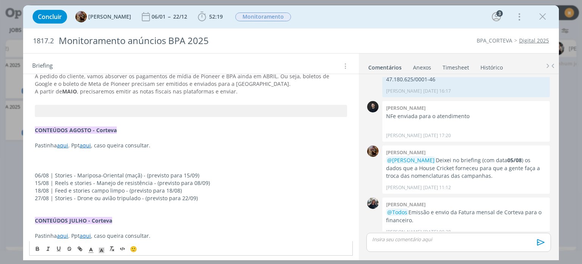
click at [171, 164] on p "dialog" at bounding box center [191, 168] width 312 height 8
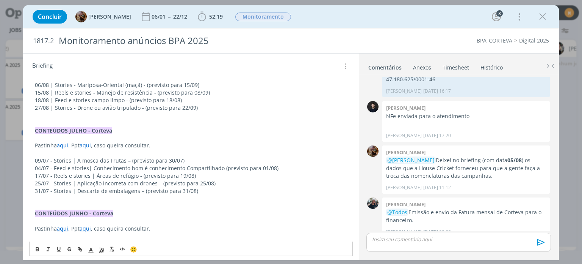
scroll to position [346, 0]
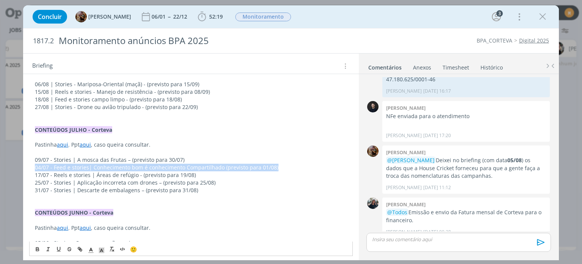
drag, startPoint x: 32, startPoint y: 166, endPoint x: 293, endPoint y: 166, distance: 260.5
click at [293, 166] on div "Pasta do job aqui . DADOS HOUSE CRICKET 05/08 Segue abaixo os dados que a House…" at bounding box center [190, 245] width 323 height 731
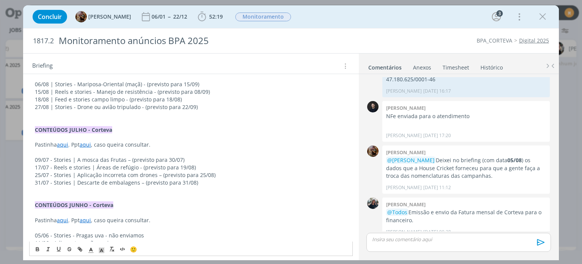
click at [73, 154] on p "dialog" at bounding box center [191, 152] width 312 height 8
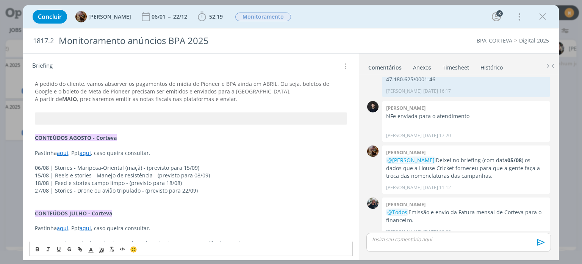
scroll to position [270, 0]
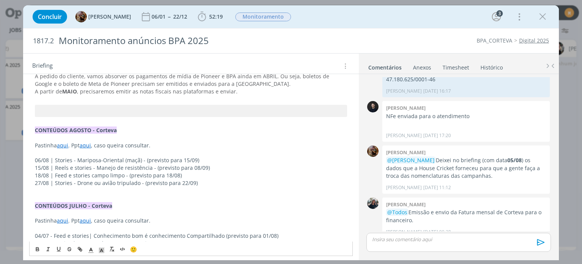
click at [108, 124] on p "dialog" at bounding box center [191, 123] width 312 height 8
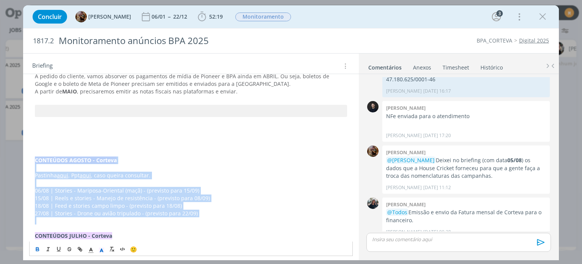
drag, startPoint x: 35, startPoint y: 157, endPoint x: 217, endPoint y: 218, distance: 192.2
copy div "CONTEÚDOS AGOSTO - Corteva Pastinha aqui . Ppt aqui , caso queira consultar. 06…"
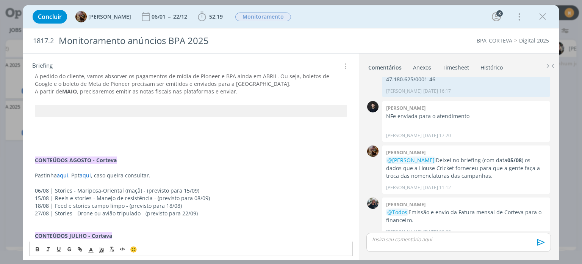
click at [132, 132] on p "dialog" at bounding box center [191, 130] width 312 height 8
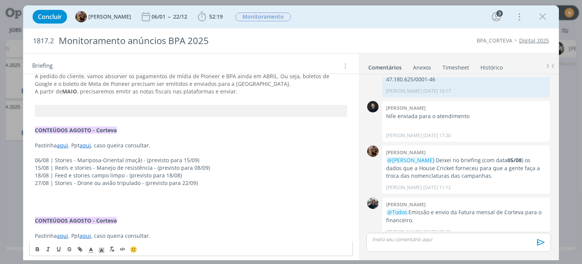
click at [86, 132] on strong "CONTEÚDOS AGOSTO - Corteva" at bounding box center [76, 129] width 82 height 7
click at [91, 129] on strong "CONTEÚDOS AGOSTO - Corteva" at bounding box center [76, 129] width 82 height 7
click at [66, 144] on link "aqui" at bounding box center [62, 144] width 11 height 7
click at [60, 181] on p "27/08 | Stories - Drone ou avião tripulado - (previsto para 22/09)" at bounding box center [191, 183] width 312 height 8
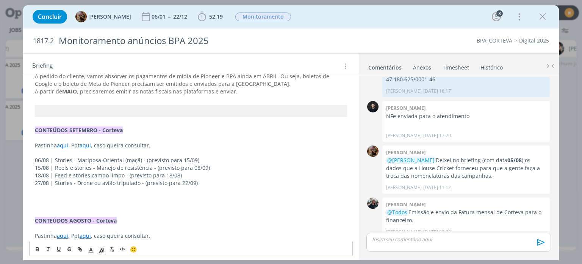
click at [58, 144] on link "aqui" at bounding box center [62, 144] width 11 height 7
click at [59, 145] on link "a" at bounding box center [58, 144] width 3 height 7
click at [91, 147] on link "aqui" at bounding box center [86, 144] width 11 height 7
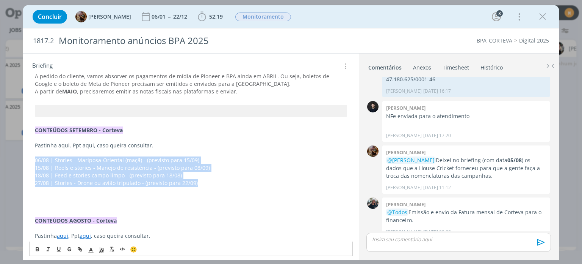
drag, startPoint x: 197, startPoint y: 182, endPoint x: 24, endPoint y: 156, distance: 174.8
